Goal: Feedback & Contribution: Leave review/rating

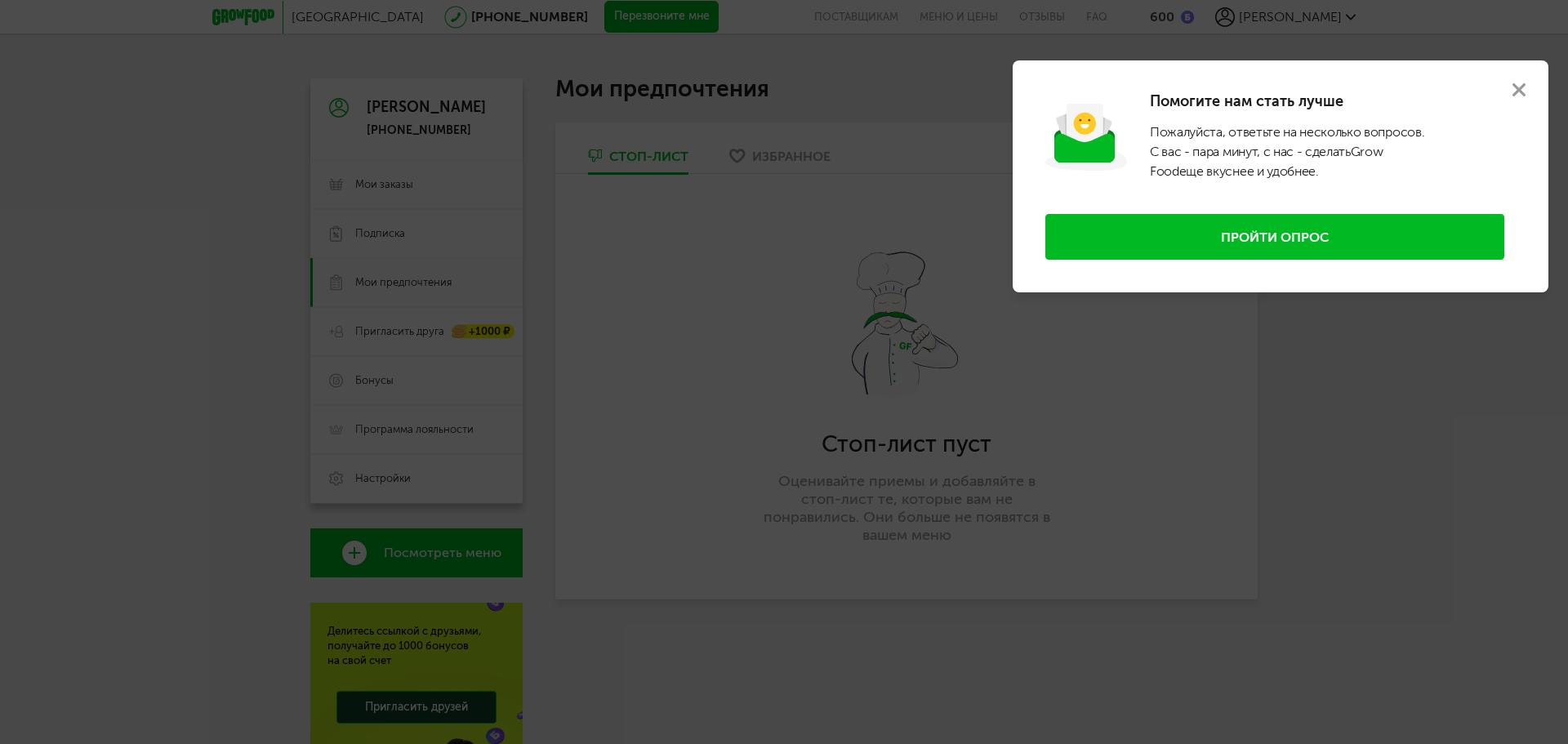
click at [1513, 90] on icon at bounding box center [1519, 89] width 13 height 13
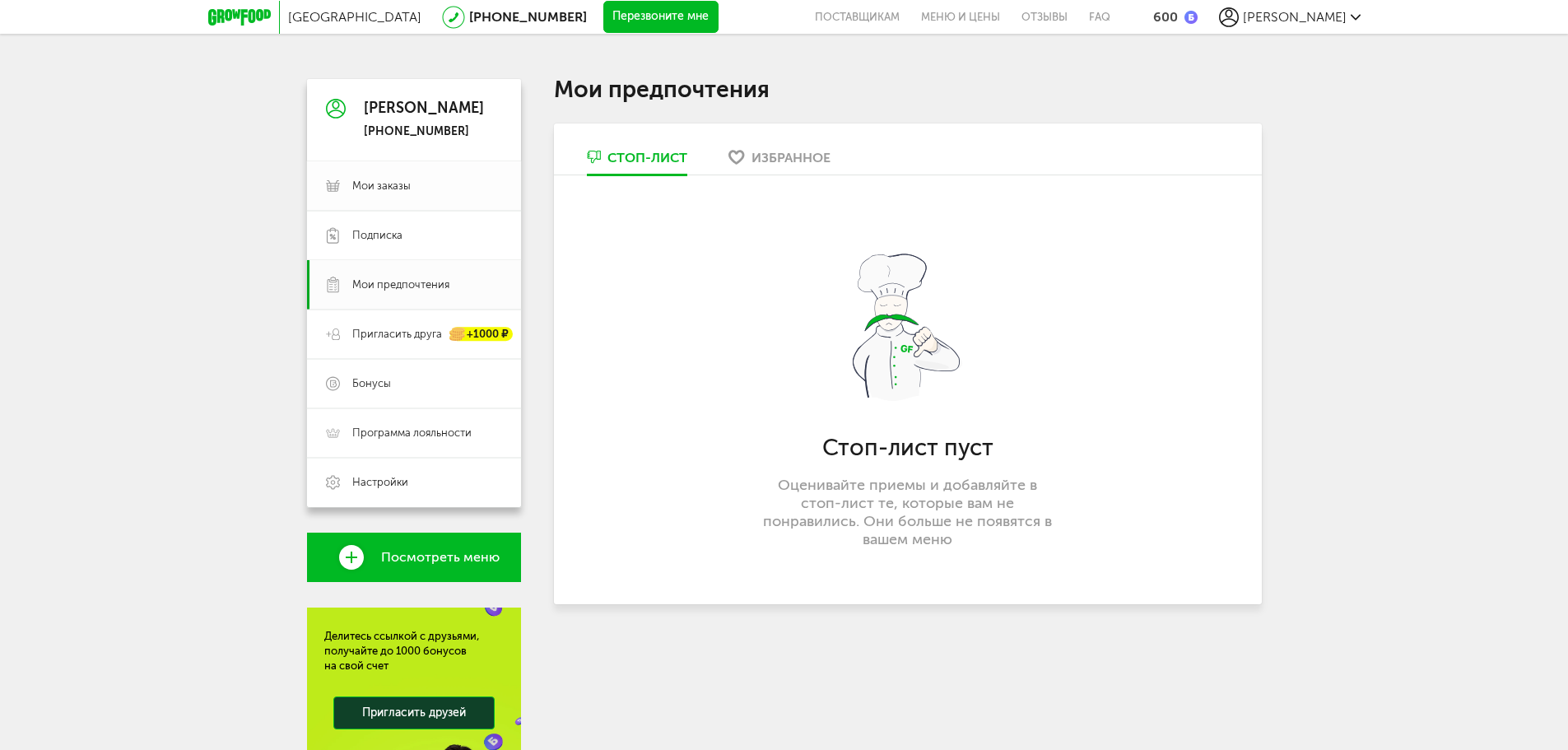
click at [410, 192] on span "Мои заказы" at bounding box center [427, 186] width 150 height 15
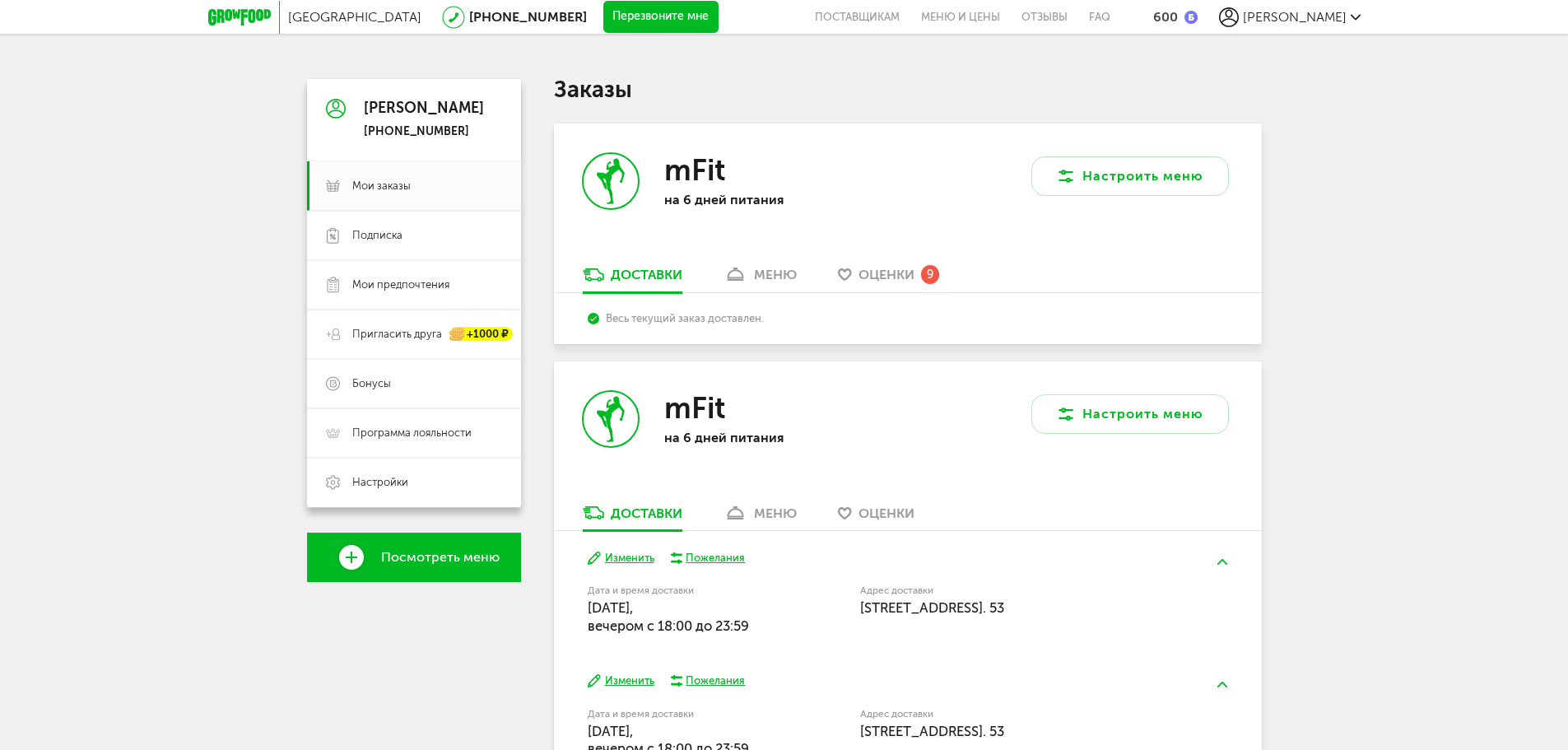
click at [864, 273] on span "Оценки" at bounding box center [886, 275] width 56 height 16
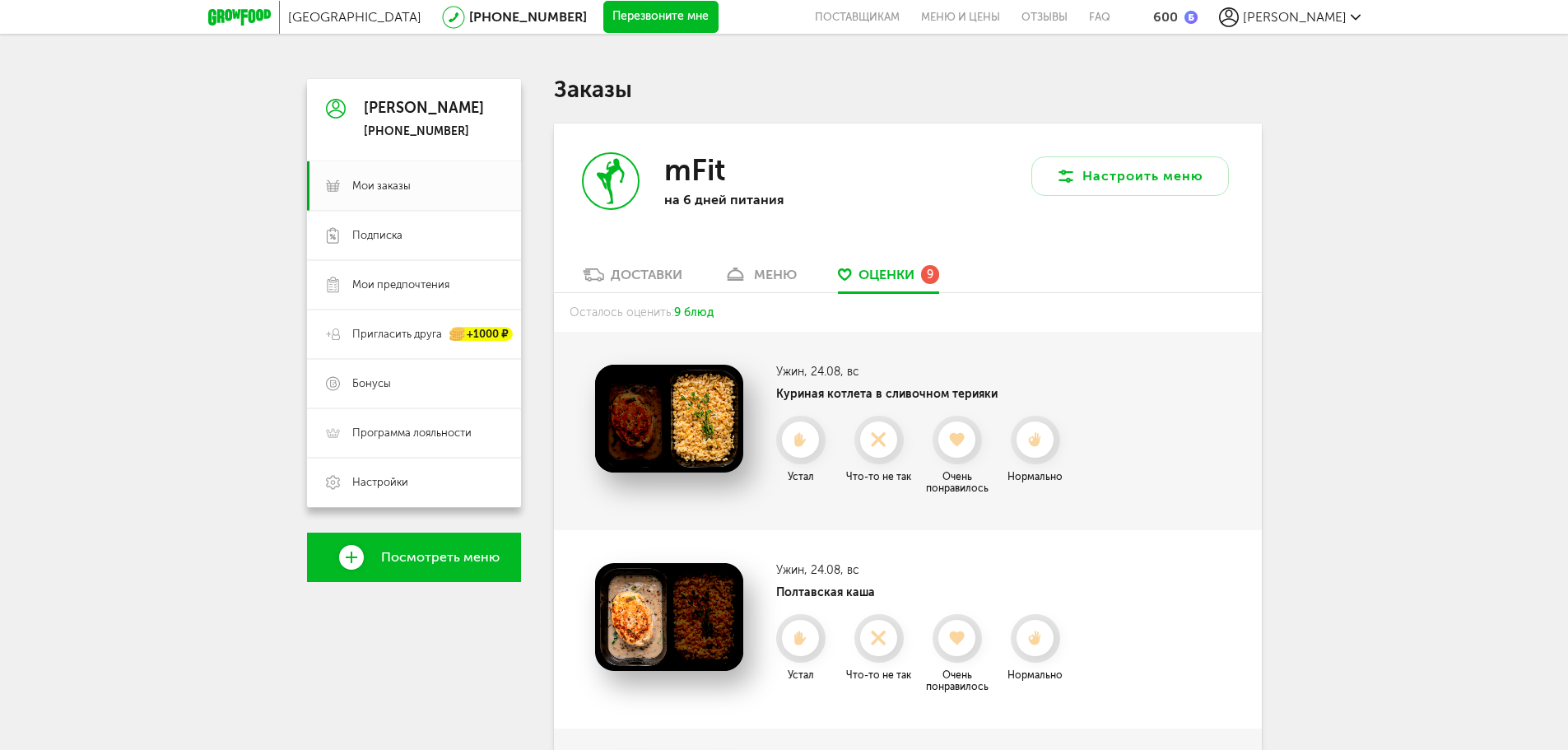
drag, startPoint x: 1396, startPoint y: 519, endPoint x: 1127, endPoint y: 257, distance: 375.5
click at [969, 437] on icon at bounding box center [956, 440] width 44 height 18
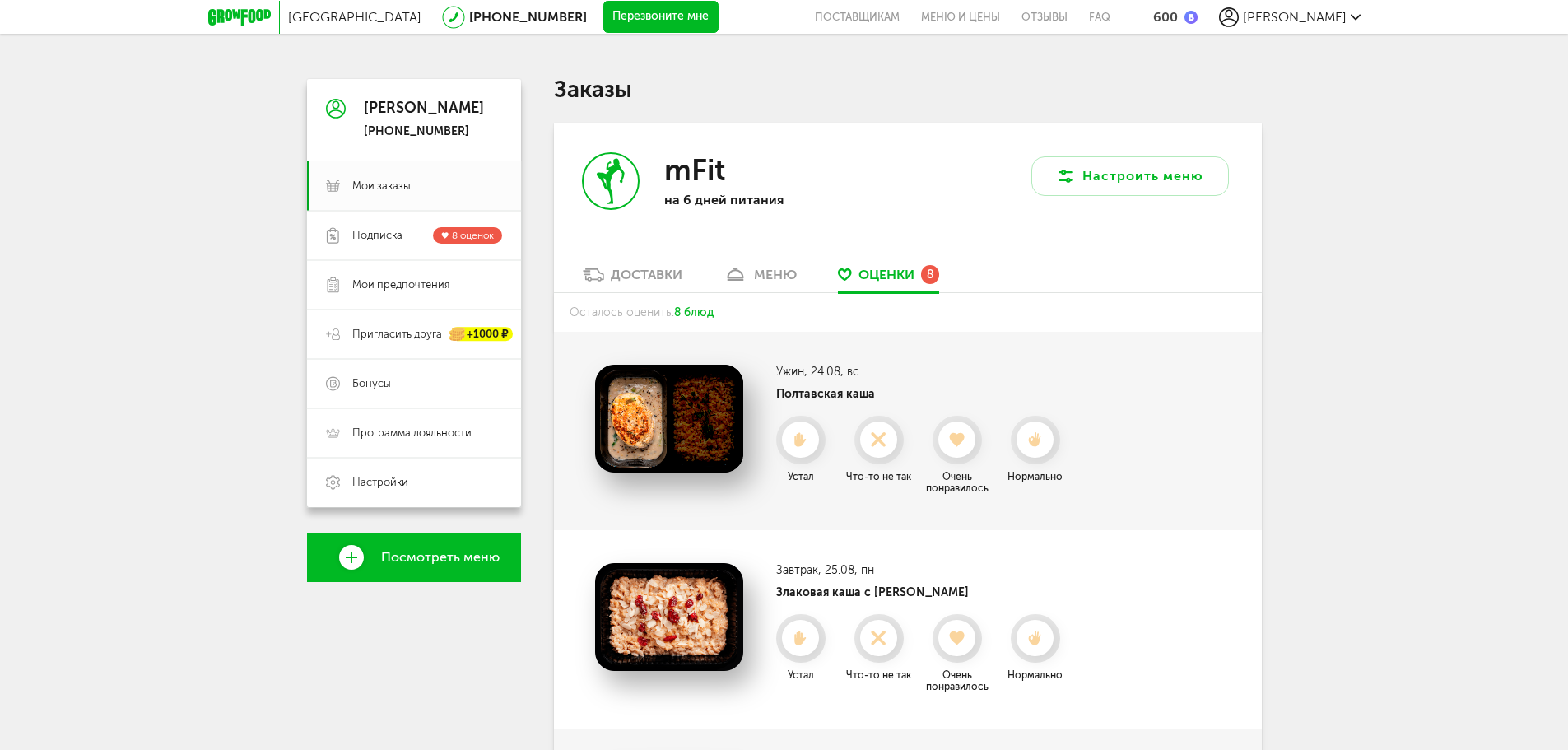
click at [965, 437] on use at bounding box center [957, 440] width 15 height 14
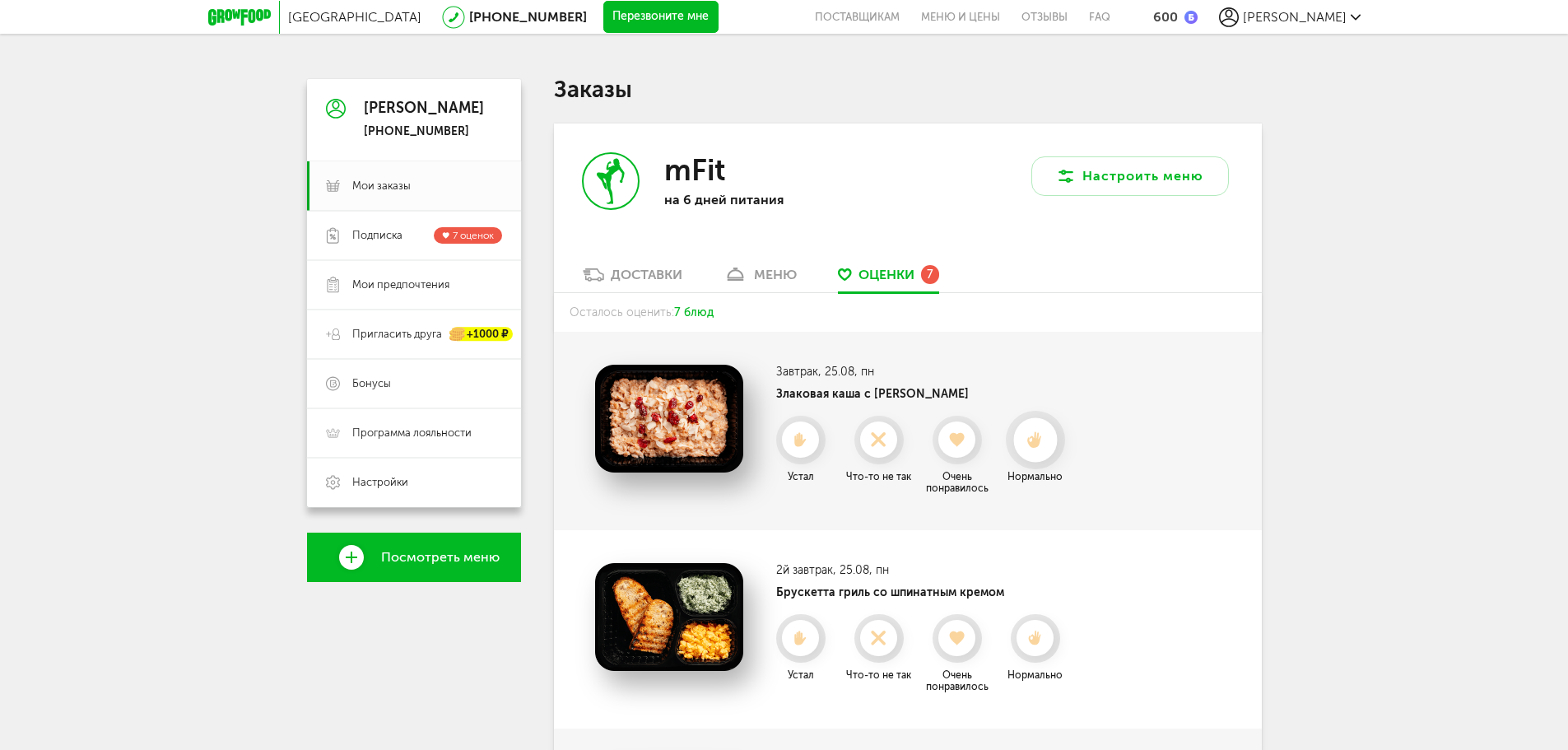
click at [1031, 429] on div at bounding box center [1035, 440] width 44 height 44
click at [1031, 429] on div at bounding box center [1035, 439] width 37 height 37
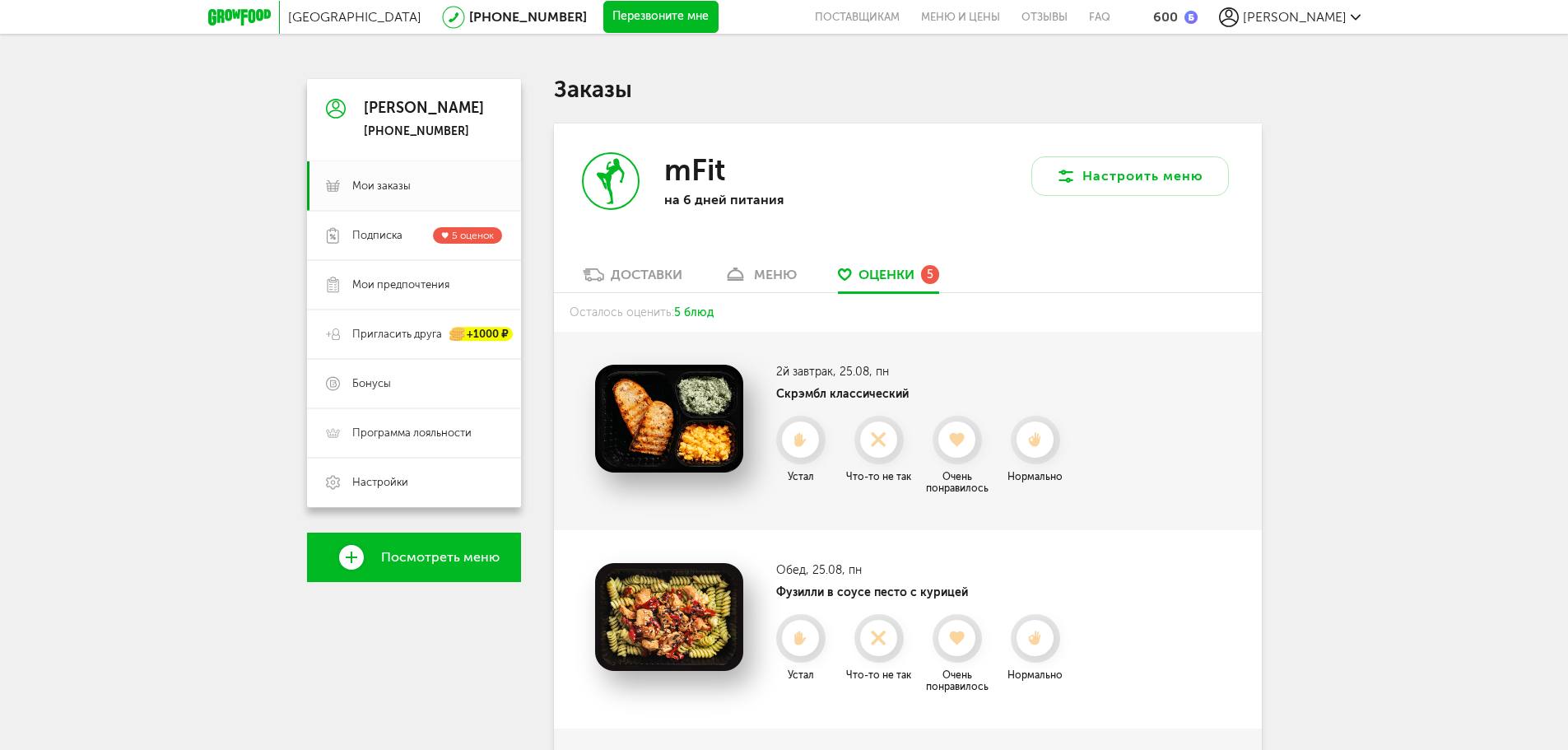
click at [1031, 429] on div at bounding box center [1035, 439] width 37 height 37
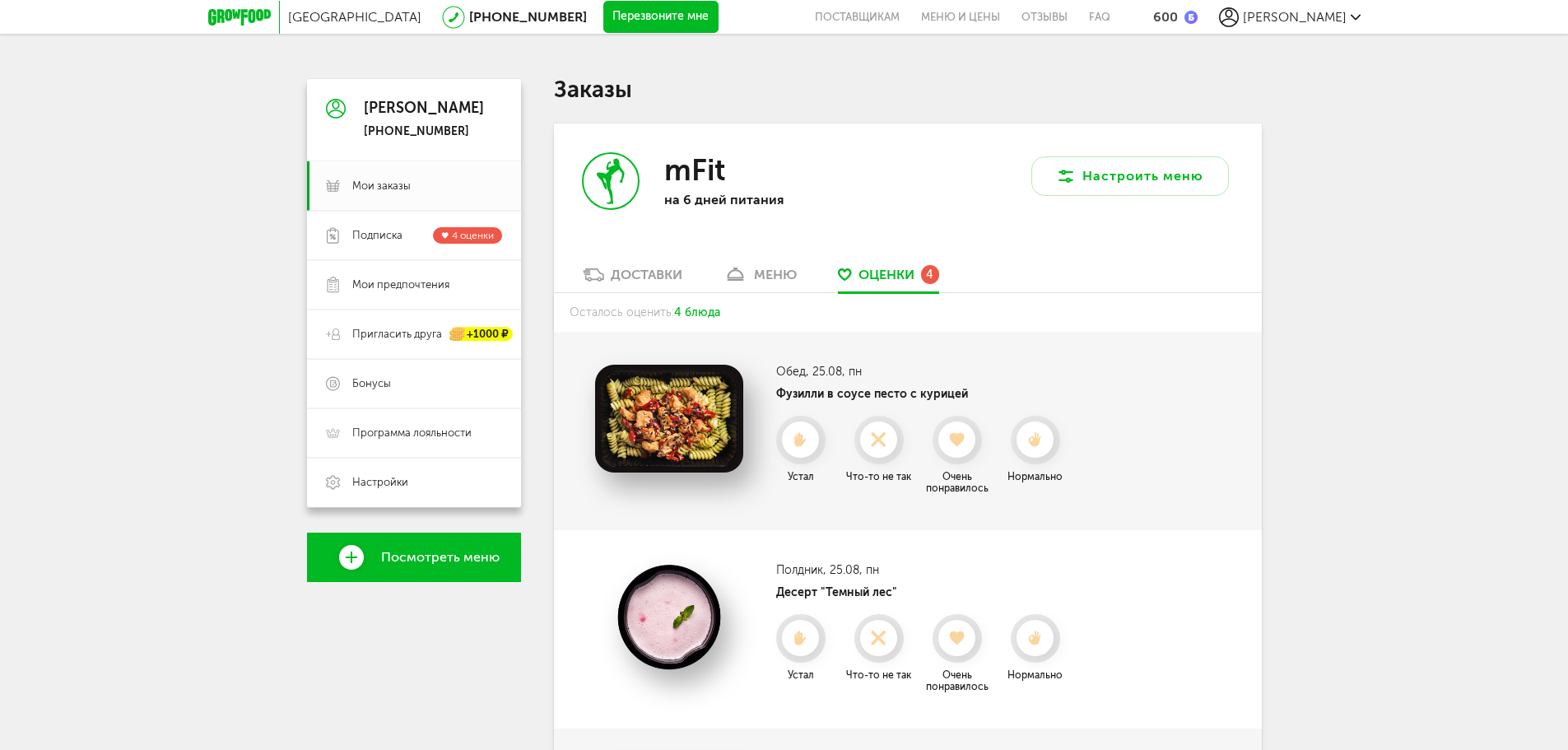
click at [1031, 429] on div at bounding box center [1035, 439] width 37 height 37
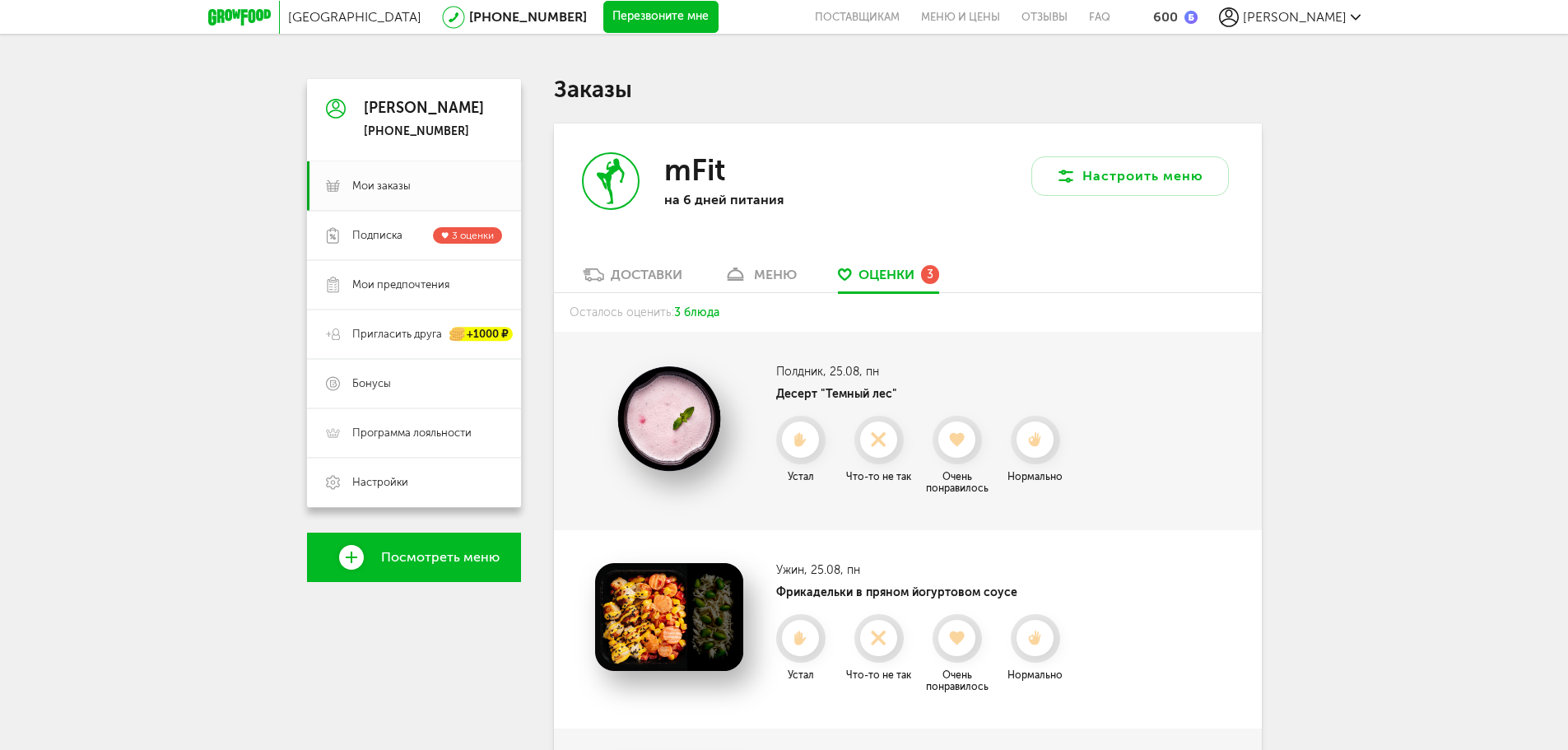
click at [1031, 429] on div at bounding box center [1035, 439] width 37 height 37
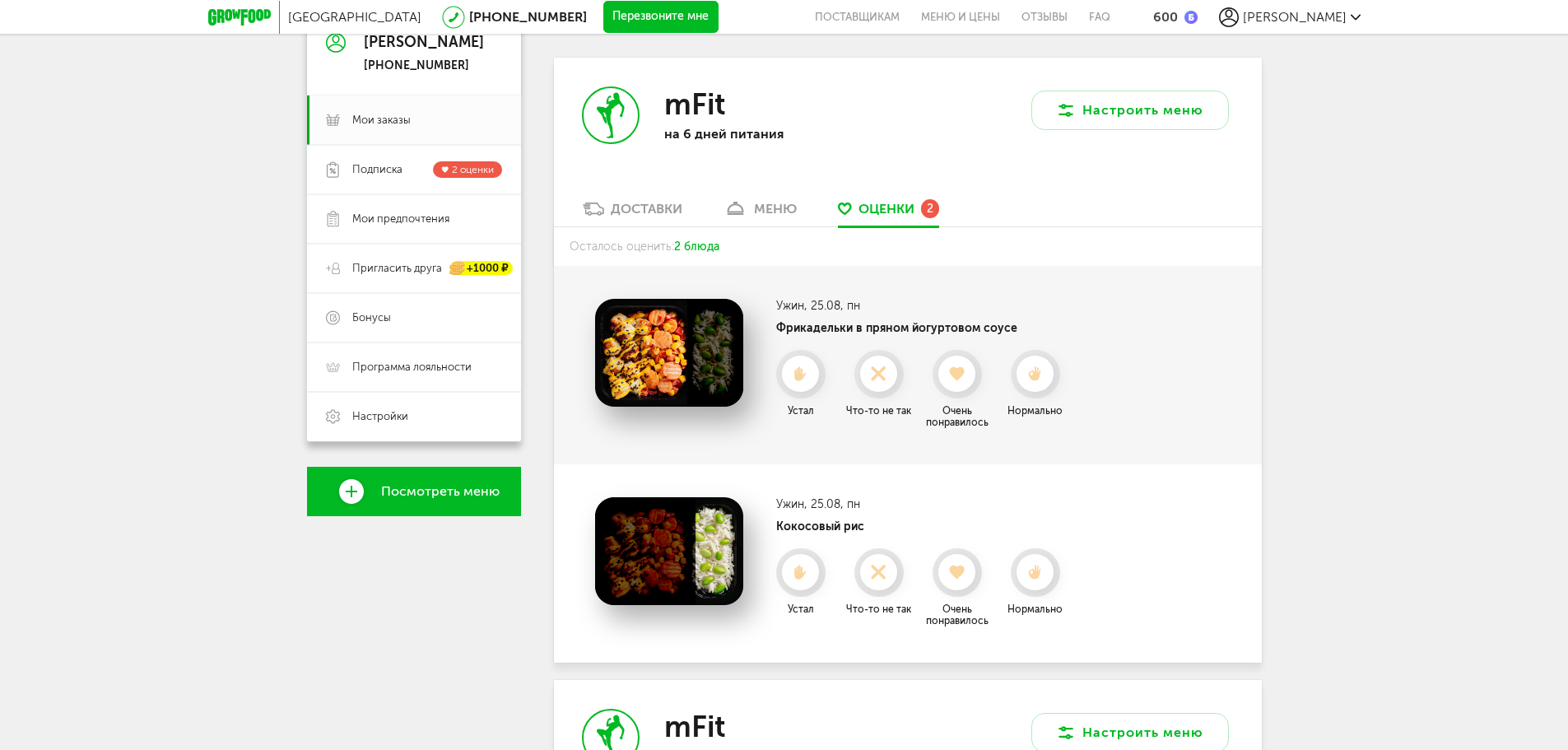
scroll to position [267, 0]
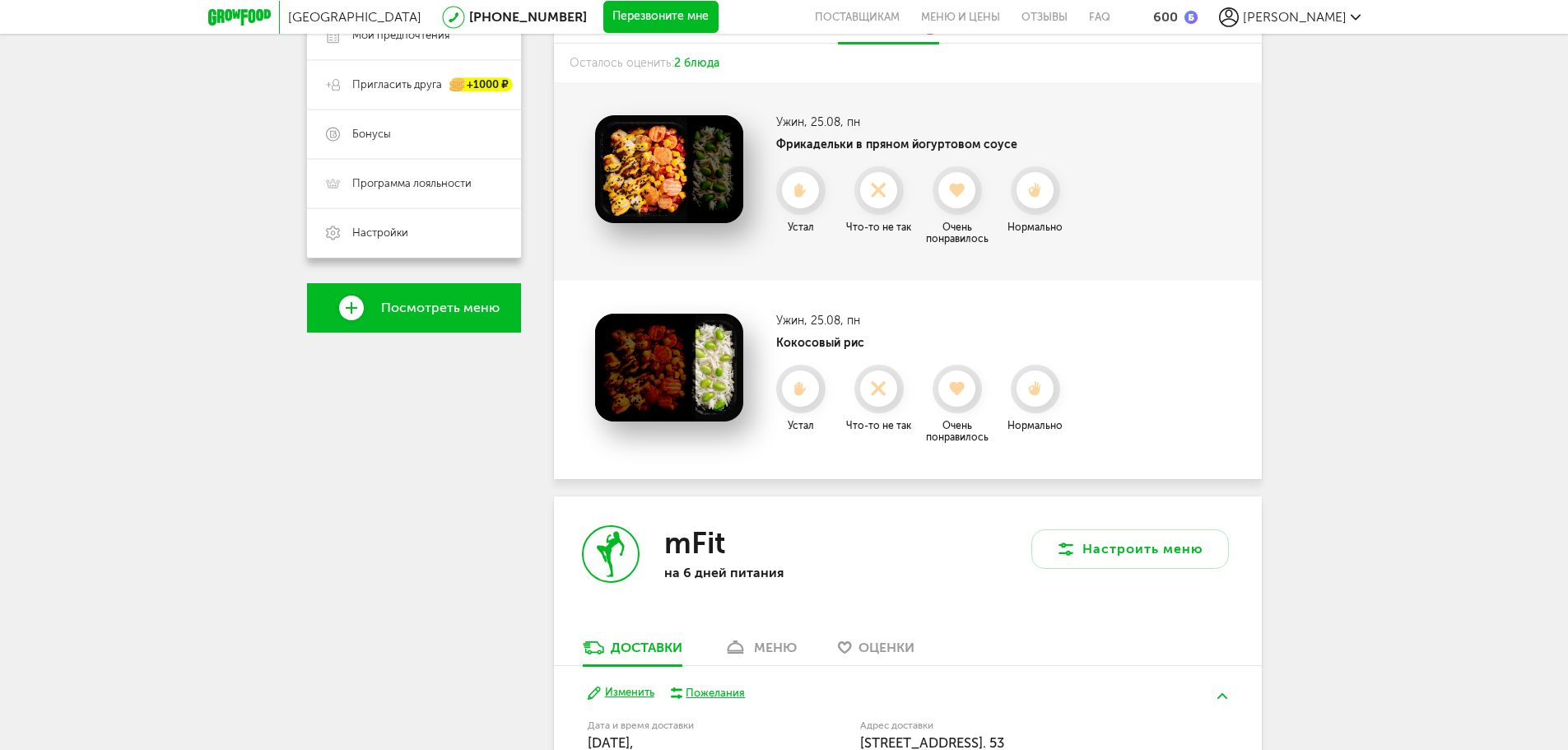
drag, startPoint x: 1319, startPoint y: 493, endPoint x: 1377, endPoint y: 626, distance: 145.1
